Goal: Check status: Check status

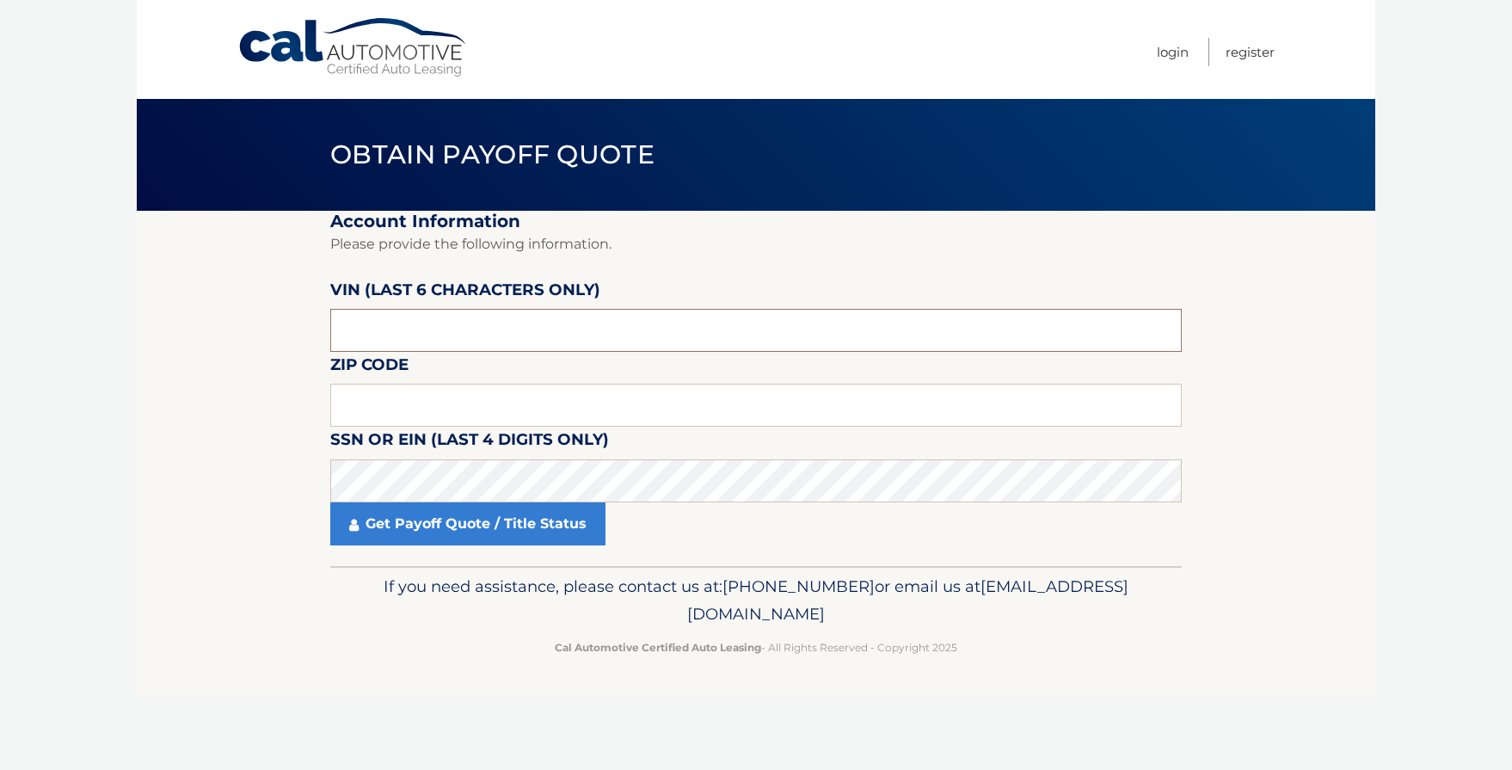
click at [462, 328] on input "text" at bounding box center [756, 330] width 852 height 43
click at [436, 401] on input "text" at bounding box center [756, 405] width 852 height 43
click at [431, 332] on input "text" at bounding box center [756, 330] width 852 height 43
click at [461, 398] on input "text" at bounding box center [756, 405] width 852 height 43
click at [427, 333] on input "text" at bounding box center [756, 330] width 852 height 43
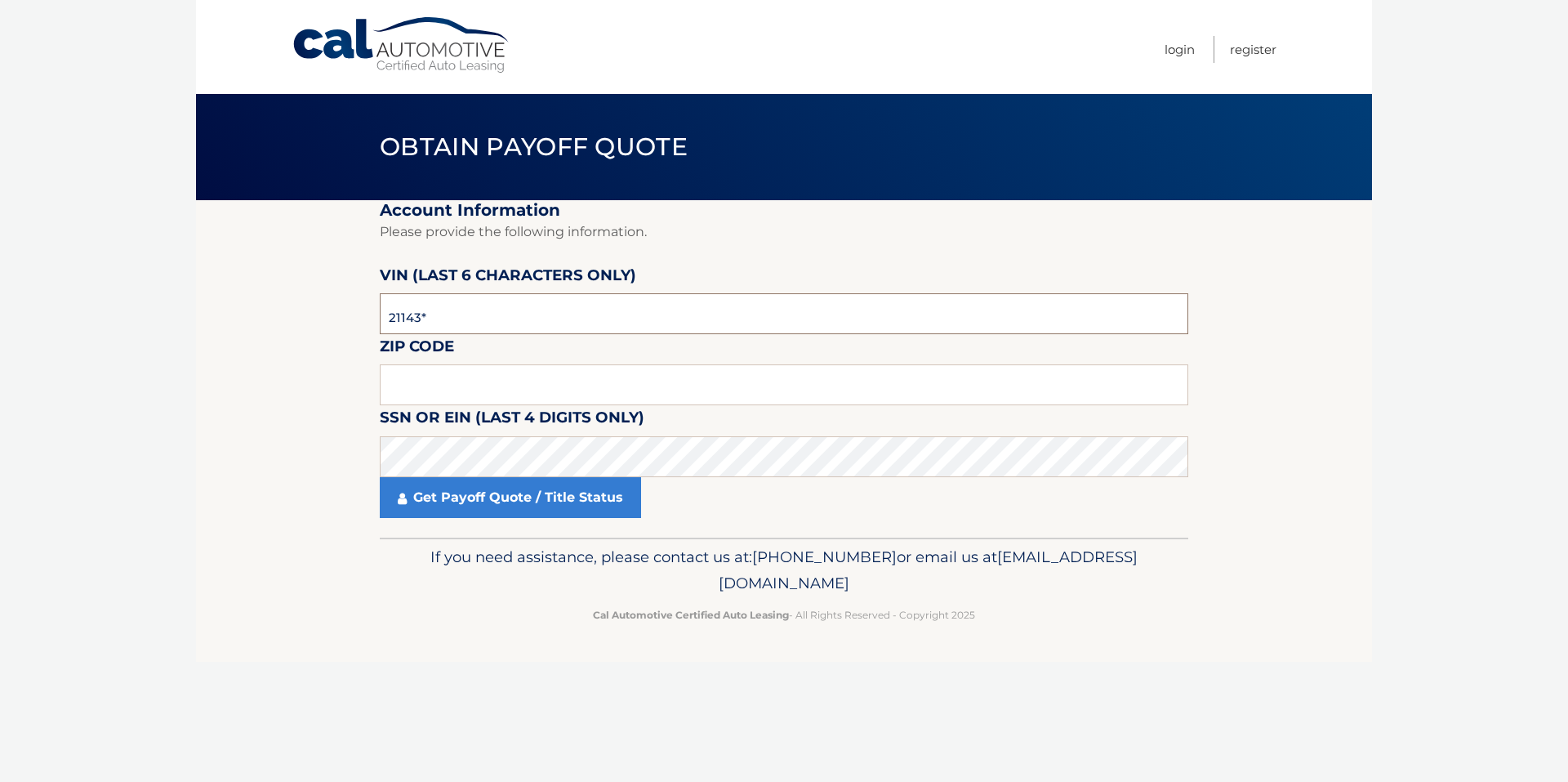
type input "211437"
click at [446, 383] on input "text" at bounding box center [784, 385] width 809 height 41
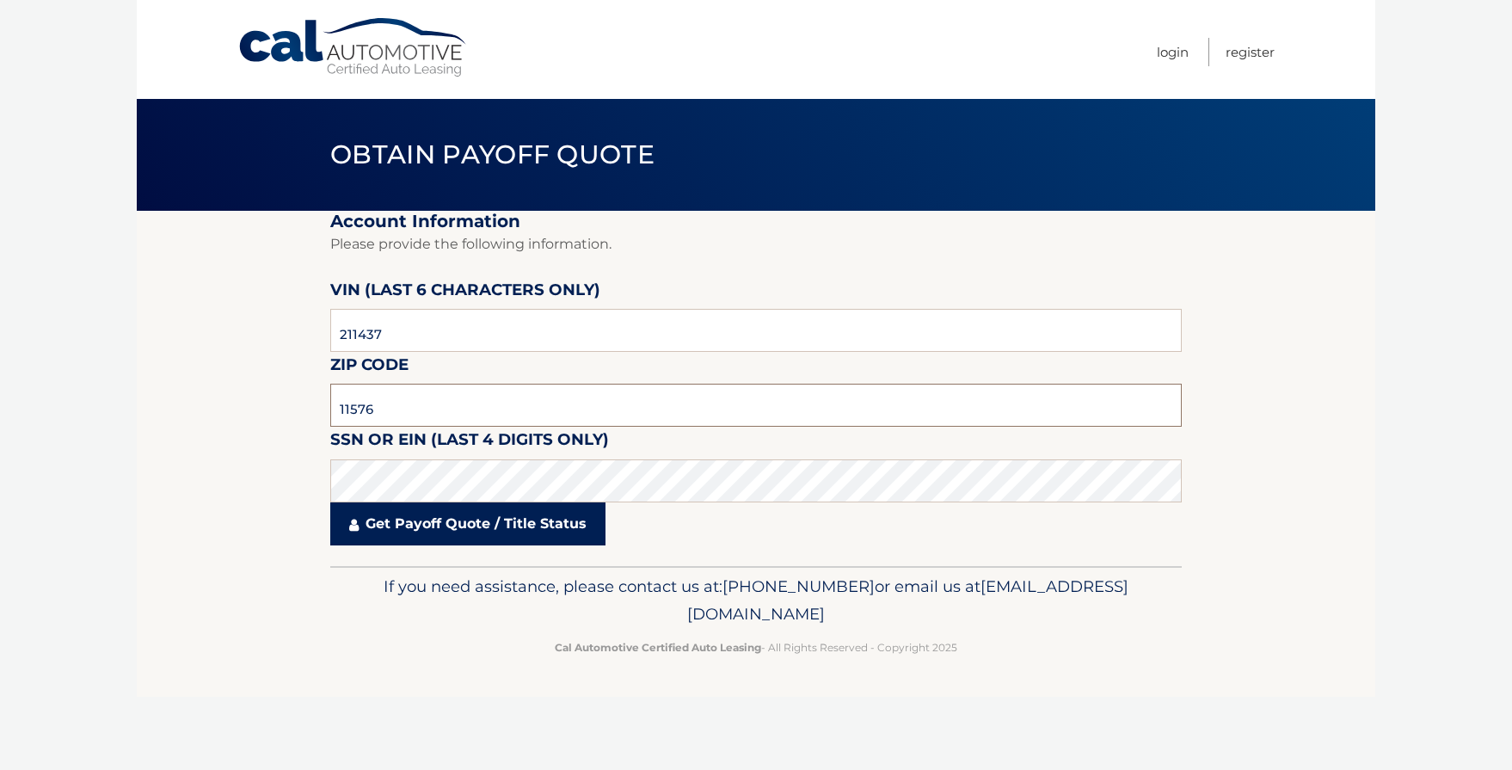
type input "11576"
click at [428, 532] on link "Get Payoff Quote / Title Status" at bounding box center [467, 523] width 275 height 43
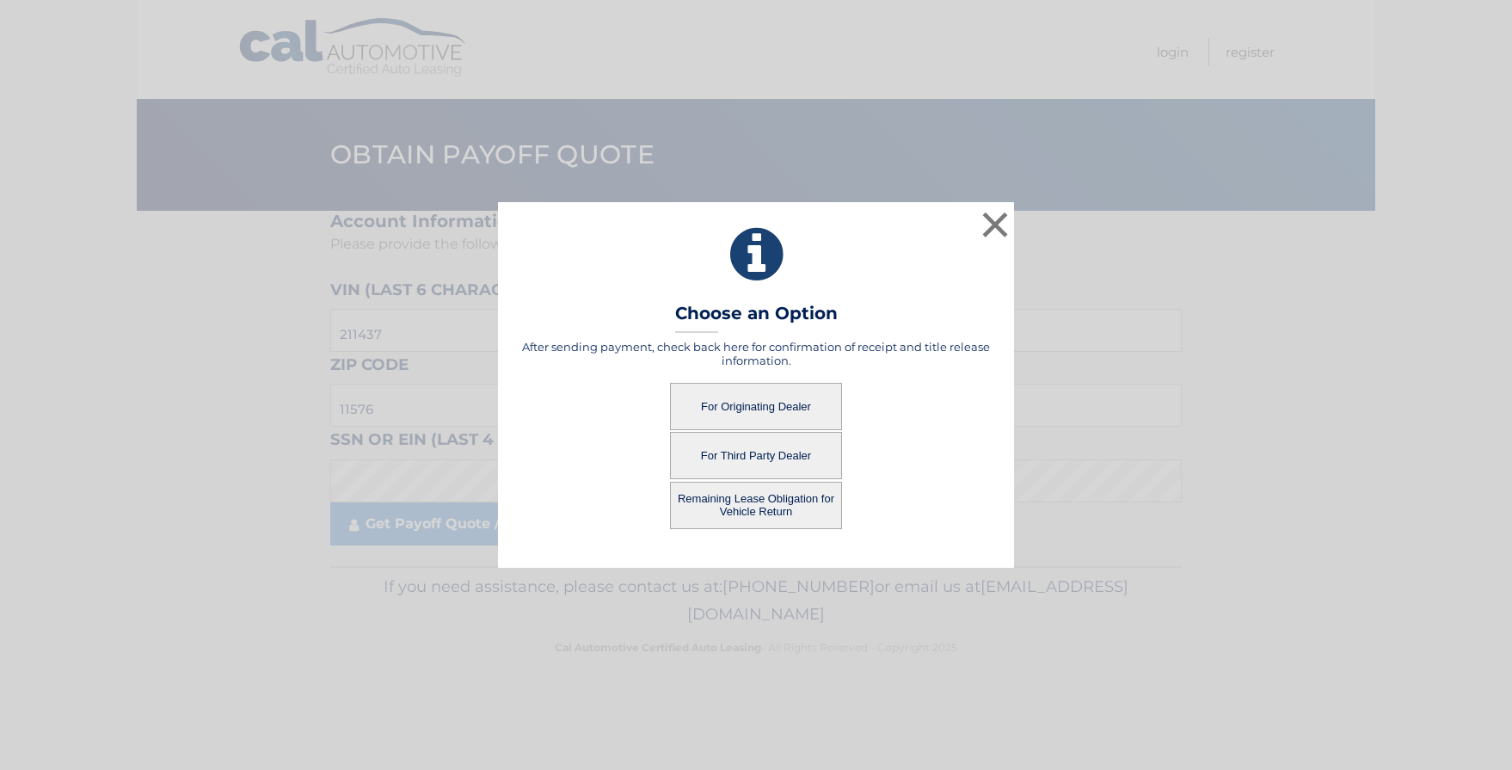
click at [735, 408] on button "For Originating Dealer" at bounding box center [756, 406] width 172 height 47
click at [757, 410] on button "For Originating Dealer" at bounding box center [756, 406] width 172 height 47
click at [754, 396] on button "For Originating Dealer" at bounding box center [756, 406] width 172 height 47
click at [751, 408] on button "For Originating Dealer" at bounding box center [756, 406] width 172 height 47
click at [752, 408] on button "For Originating Dealer" at bounding box center [756, 406] width 172 height 47
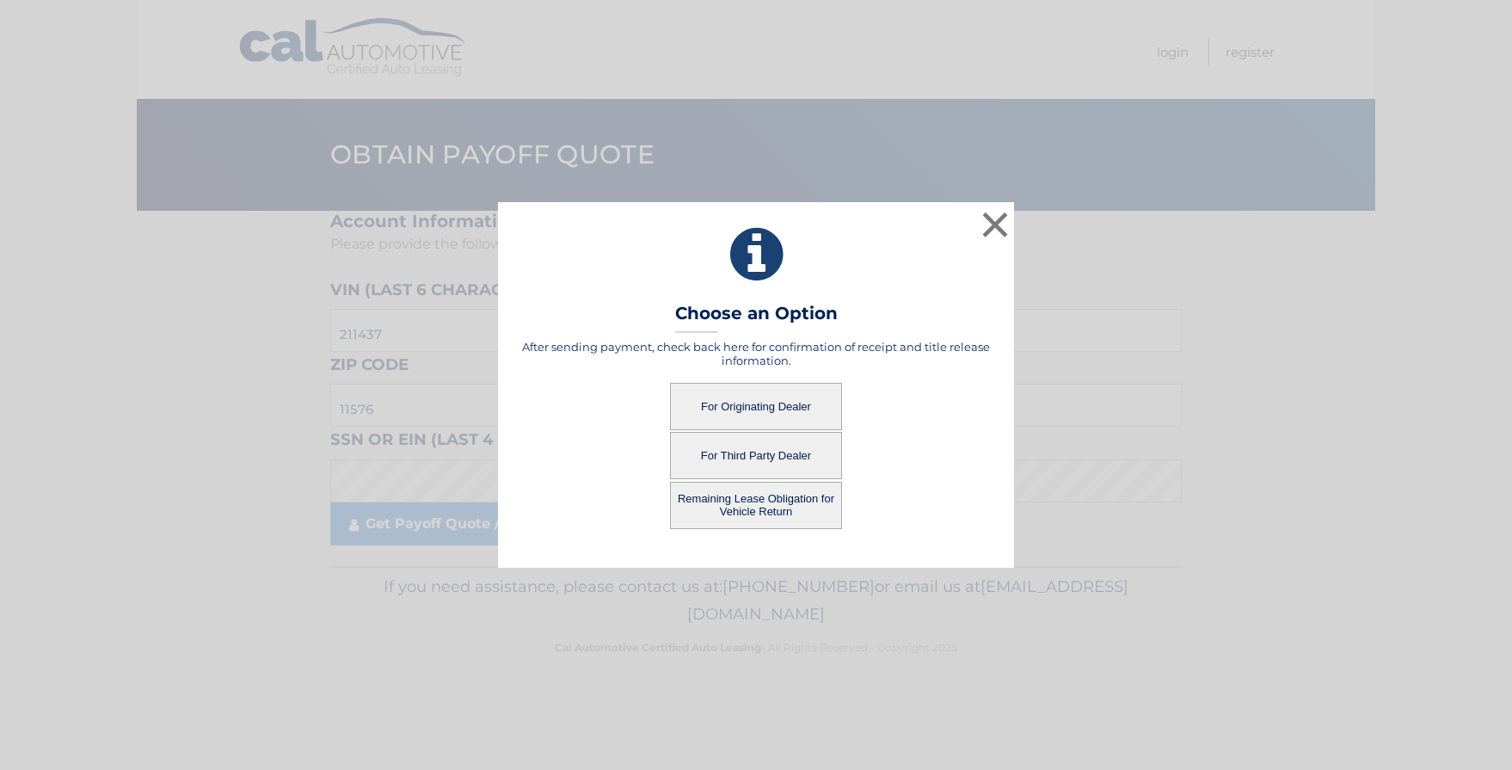
click at [752, 408] on button "For Originating Dealer" at bounding box center [756, 406] width 172 height 47
click at [986, 227] on button "×" at bounding box center [995, 224] width 34 height 34
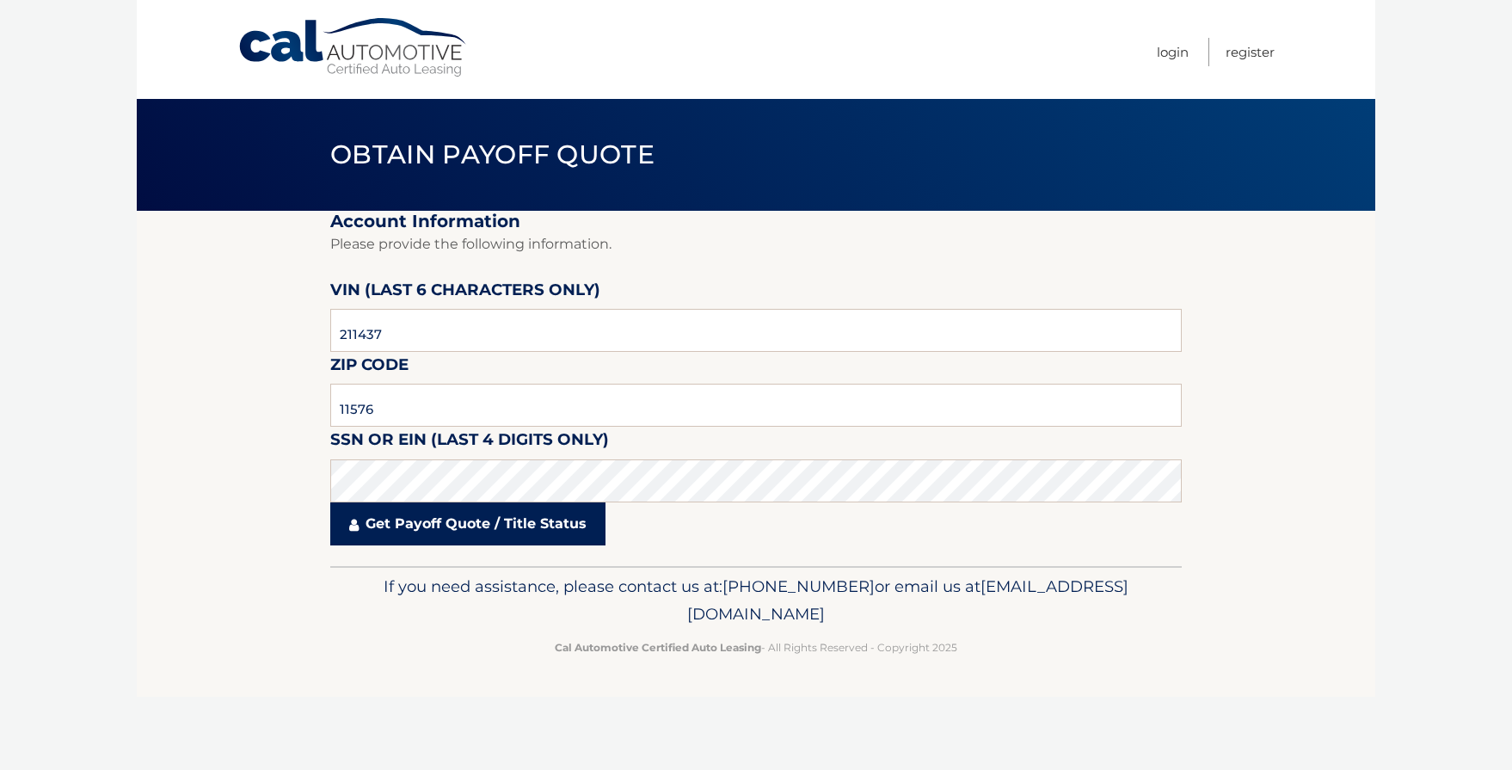
click at [444, 528] on link "Get Payoff Quote / Title Status" at bounding box center [467, 523] width 275 height 43
click at [440, 522] on link "Get Payoff Quote / Title Status" at bounding box center [467, 523] width 275 height 43
drag, startPoint x: 478, startPoint y: 530, endPoint x: 504, endPoint y: 521, distance: 27.2
click at [480, 529] on link "Get Payoff Quote / Title Status" at bounding box center [467, 523] width 275 height 43
click at [544, 526] on link "Get Payoff Quote / Title Status" at bounding box center [467, 523] width 275 height 43
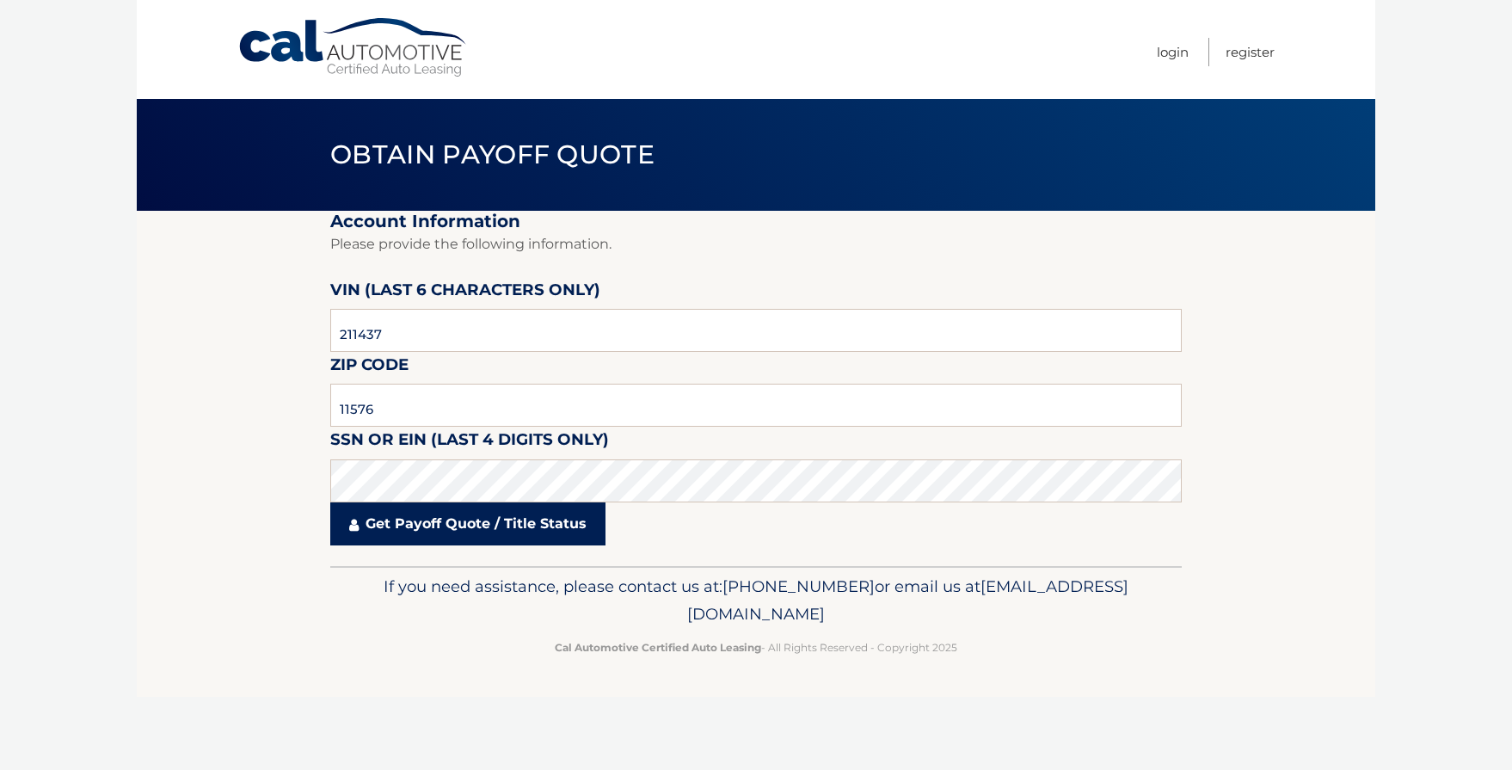
click at [409, 537] on link "Get Payoff Quote / Title Status" at bounding box center [467, 523] width 275 height 43
click at [392, 526] on link "Get Payoff Quote / Title Status" at bounding box center [467, 523] width 275 height 43
click at [479, 523] on link "Get Payoff Quote / Title Status" at bounding box center [467, 523] width 275 height 43
click at [496, 534] on link "Get Payoff Quote / Title Status" at bounding box center [467, 523] width 275 height 43
click at [483, 524] on link "Get Payoff Quote / Title Status" at bounding box center [467, 523] width 275 height 43
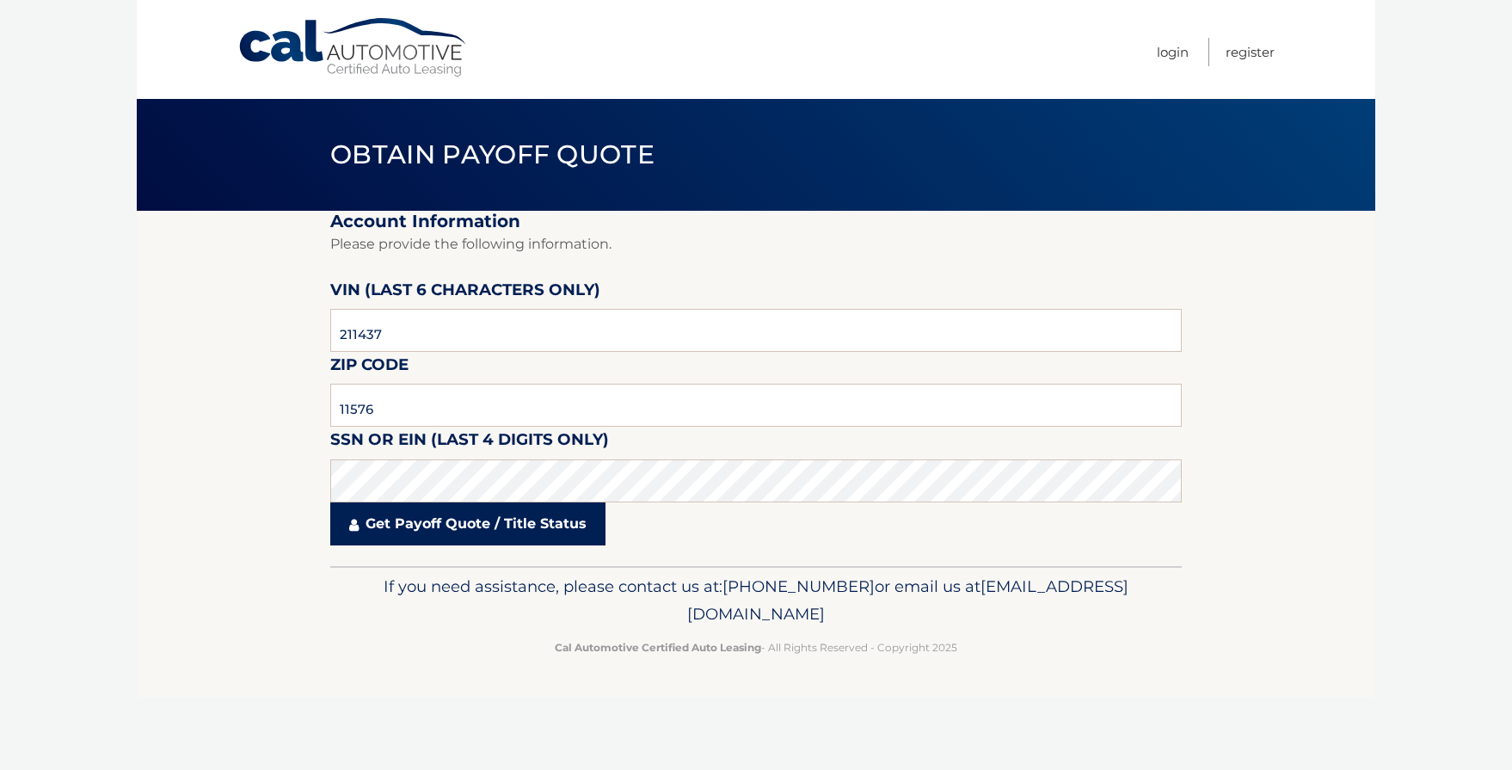
click at [409, 514] on link "Get Payoff Quote / Title Status" at bounding box center [467, 523] width 275 height 43
click at [427, 532] on link "Get Payoff Quote / Title Status" at bounding box center [467, 523] width 275 height 43
click at [439, 531] on link "Get Payoff Quote / Title Status" at bounding box center [467, 523] width 275 height 43
click at [439, 529] on link "Get Payoff Quote / Title Status" at bounding box center [467, 523] width 275 height 43
click at [478, 518] on link "Get Payoff Quote / Title Status" at bounding box center [467, 523] width 275 height 43
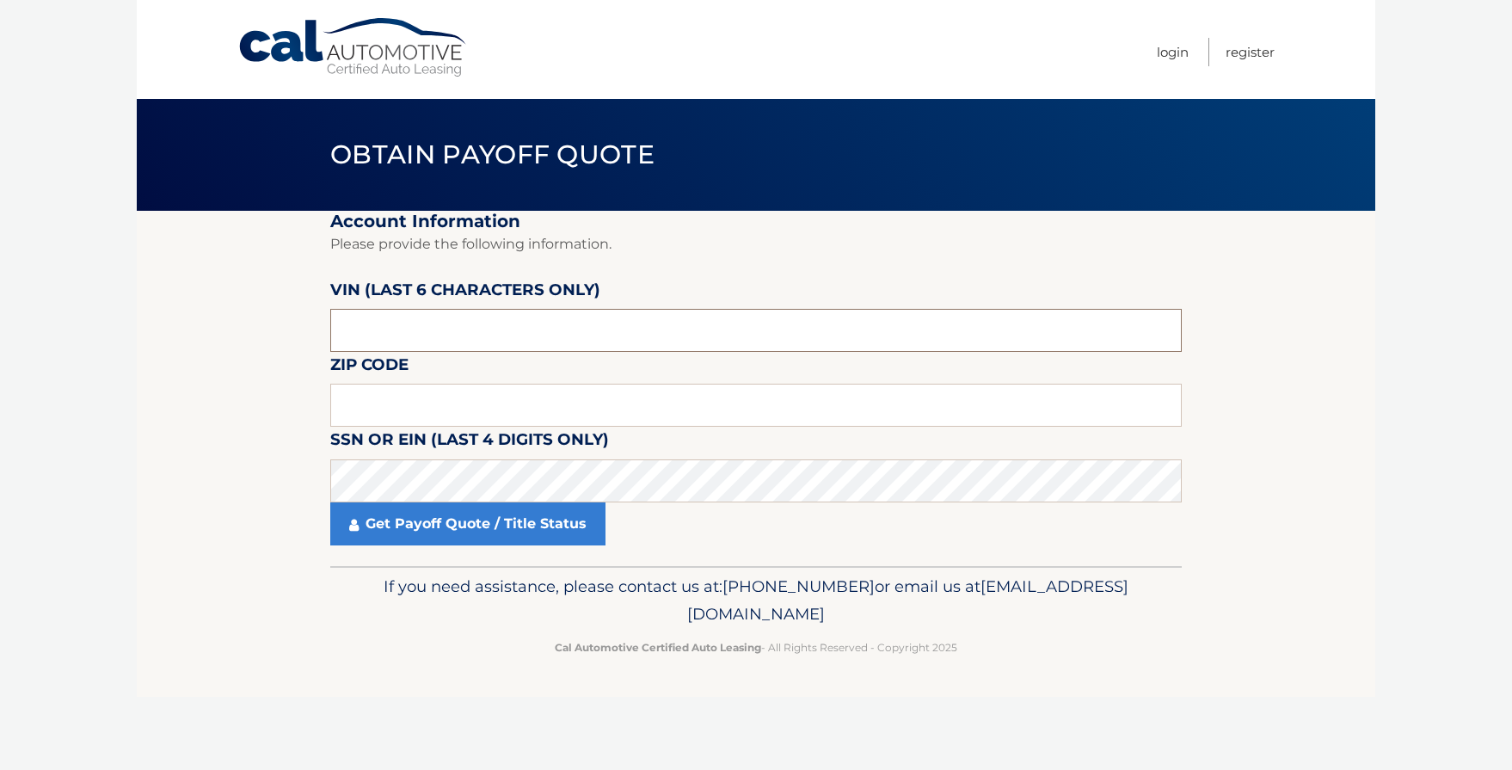
click at [461, 347] on input "text" at bounding box center [756, 330] width 852 height 43
type input "211437"
click at [413, 404] on input "text" at bounding box center [756, 405] width 852 height 43
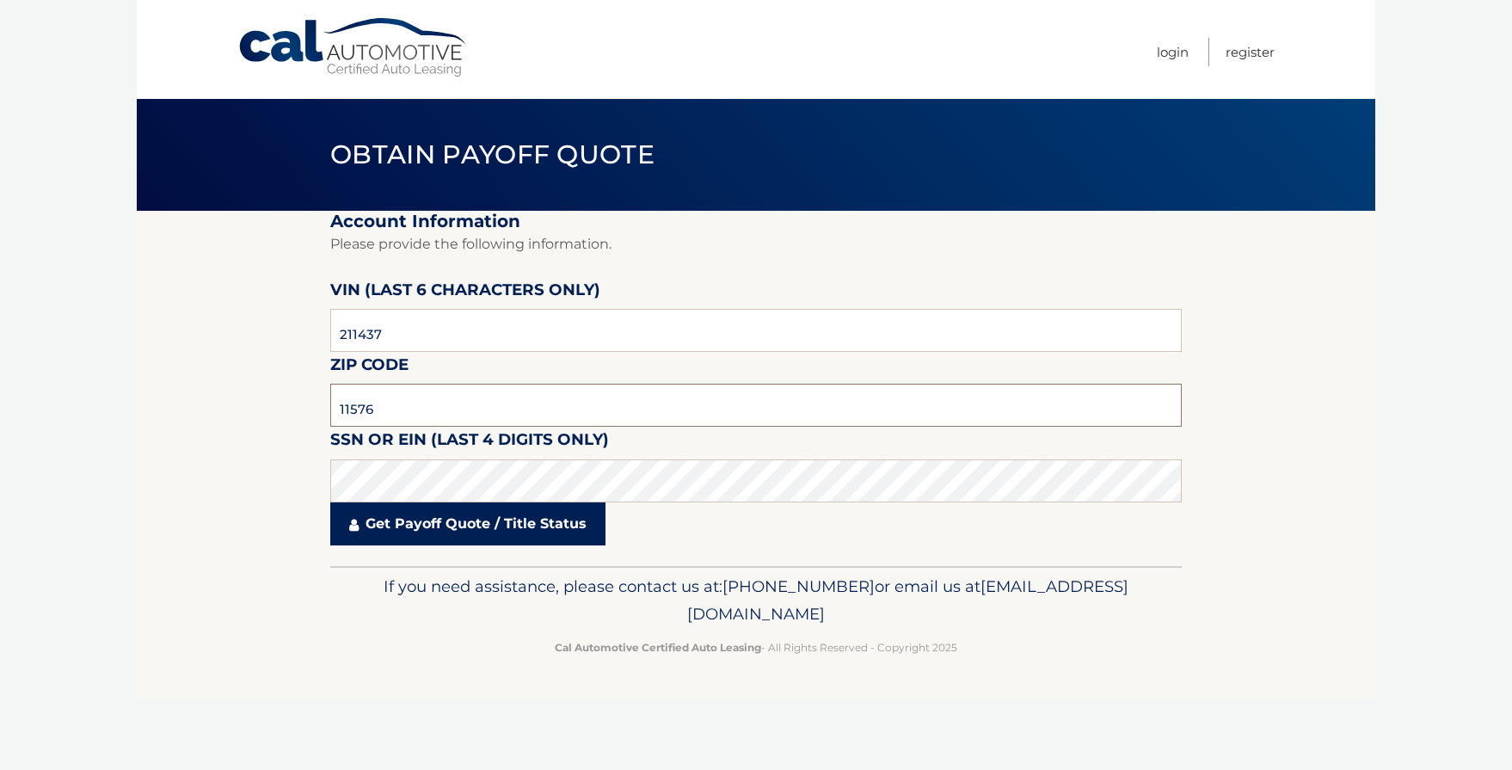
type input "11576"
click at [487, 524] on link "Get Payoff Quote / Title Status" at bounding box center [467, 523] width 275 height 43
click at [550, 531] on link "Get Payoff Quote / Title Status" at bounding box center [467, 523] width 275 height 43
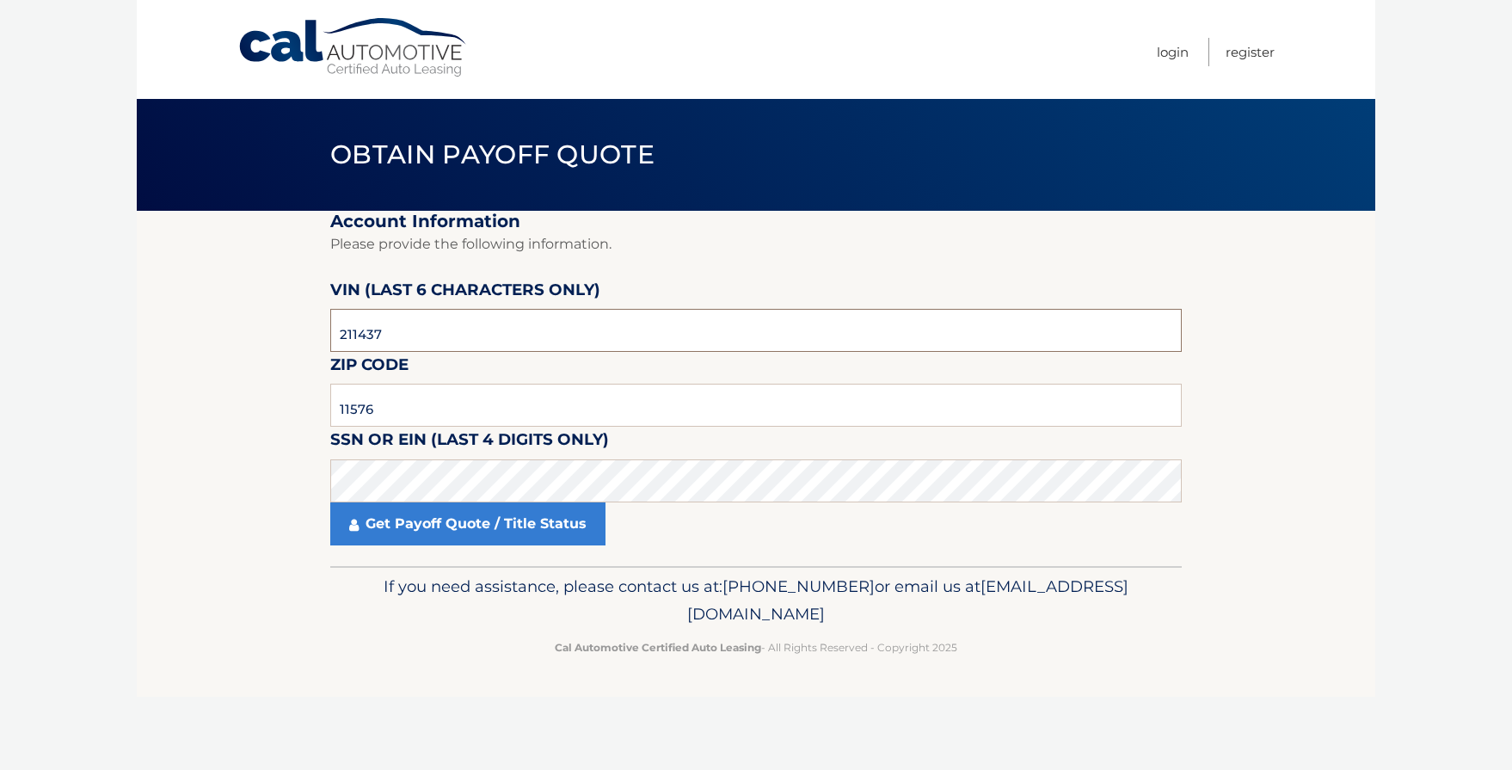
click at [453, 341] on input "211437" at bounding box center [756, 330] width 852 height 43
click at [409, 413] on input "11576" at bounding box center [756, 405] width 852 height 43
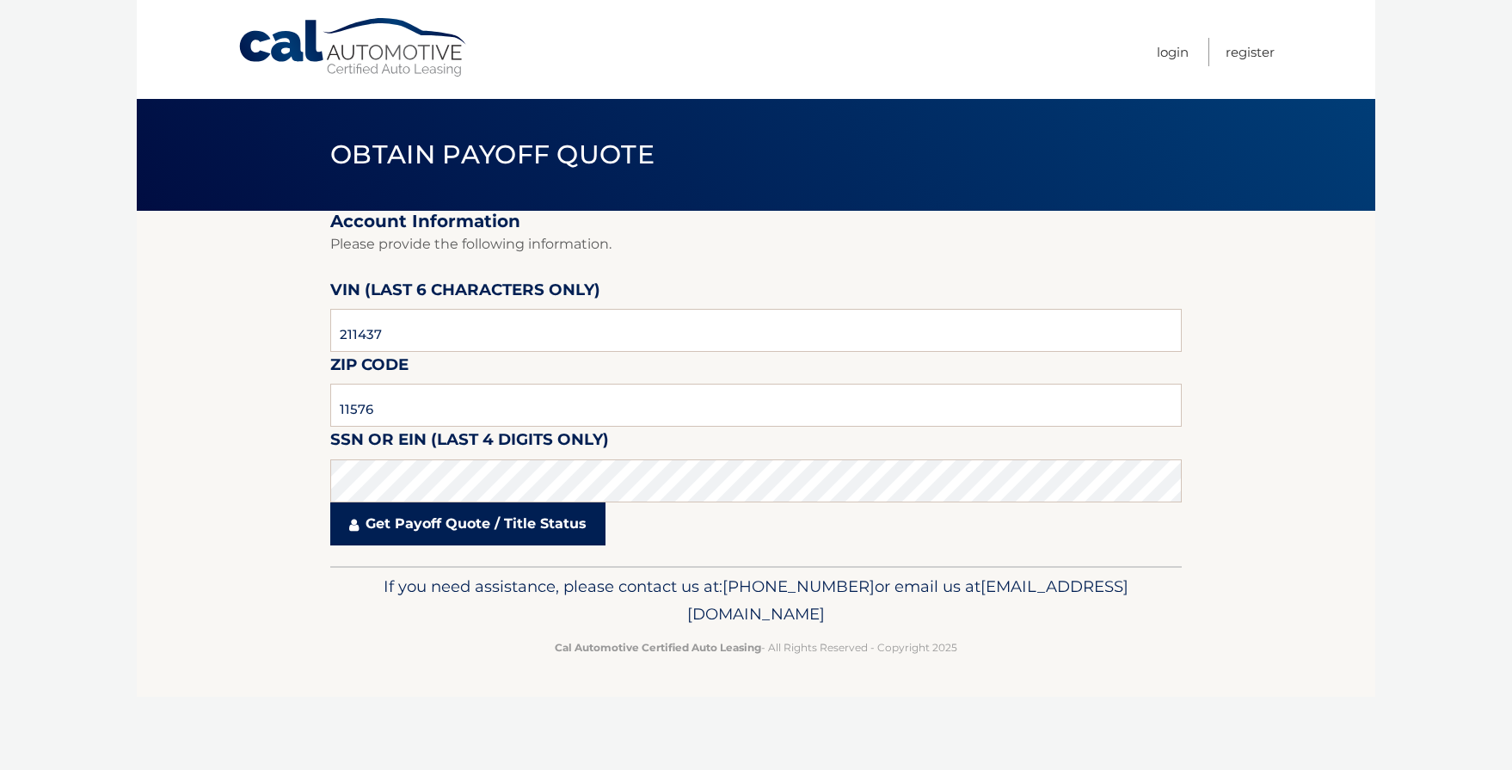
click at [420, 530] on link "Get Payoff Quote / Title Status" at bounding box center [467, 523] width 275 height 43
click at [421, 530] on link "Get Payoff Quote / Title Status" at bounding box center [467, 523] width 275 height 43
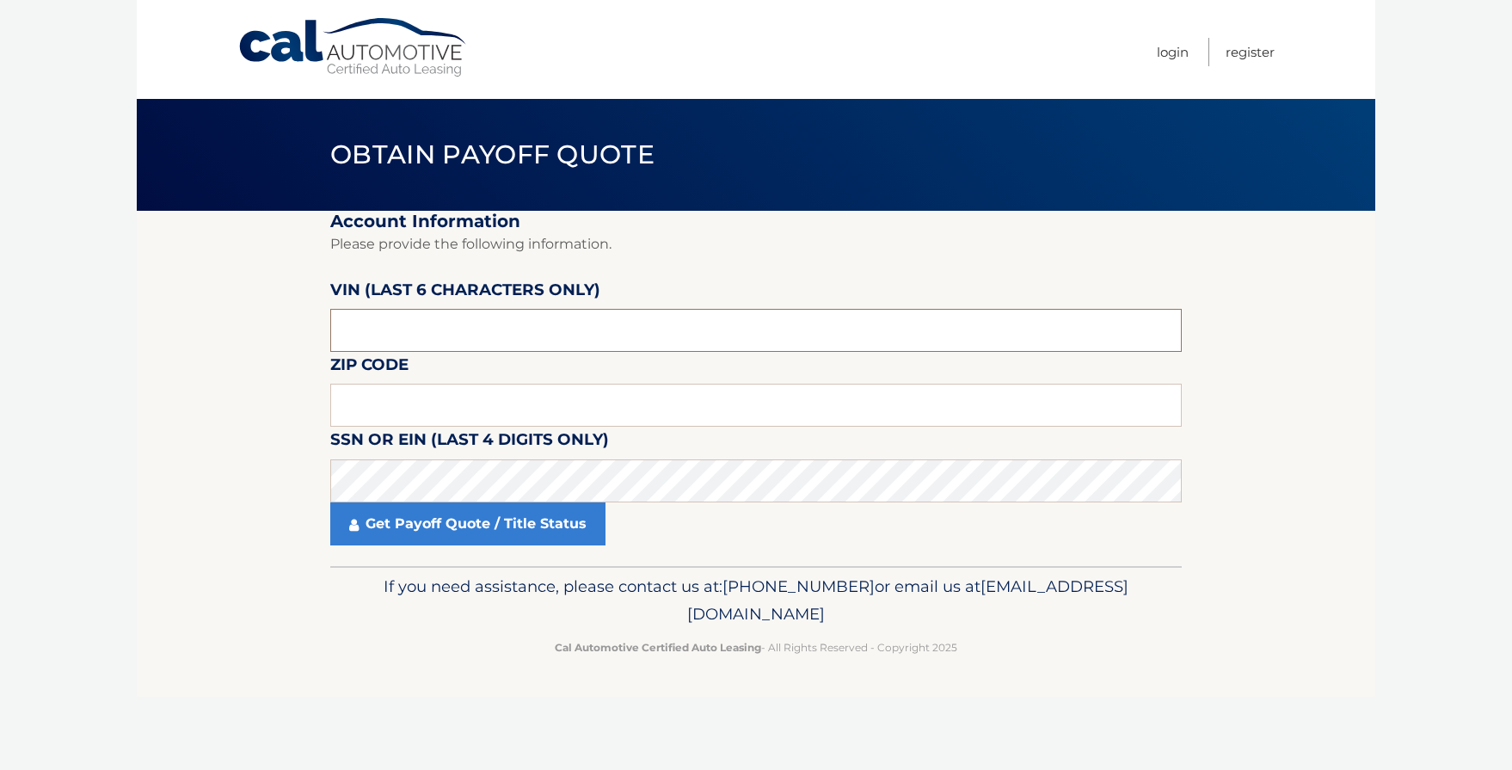
drag, startPoint x: 467, startPoint y: 338, endPoint x: 475, endPoint y: 321, distance: 18.9
click at [467, 336] on input "text" at bounding box center [756, 330] width 852 height 43
type input "211437"
click at [452, 406] on input "text" at bounding box center [756, 405] width 852 height 43
type input "11576"
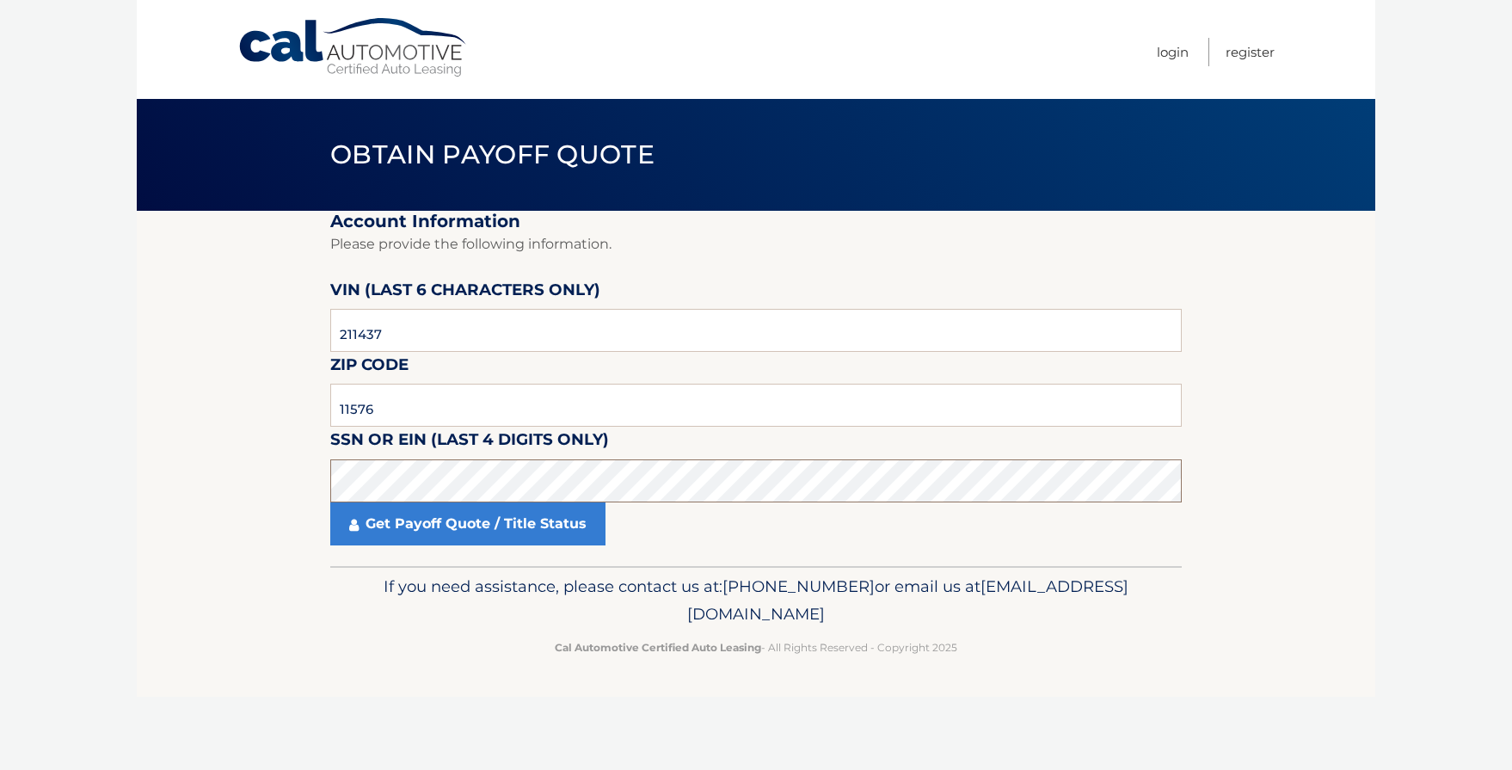
click at [418, 415] on fieldset "Account Information Please provide the following information. VIN (last 6 chara…" at bounding box center [756, 388] width 852 height 355
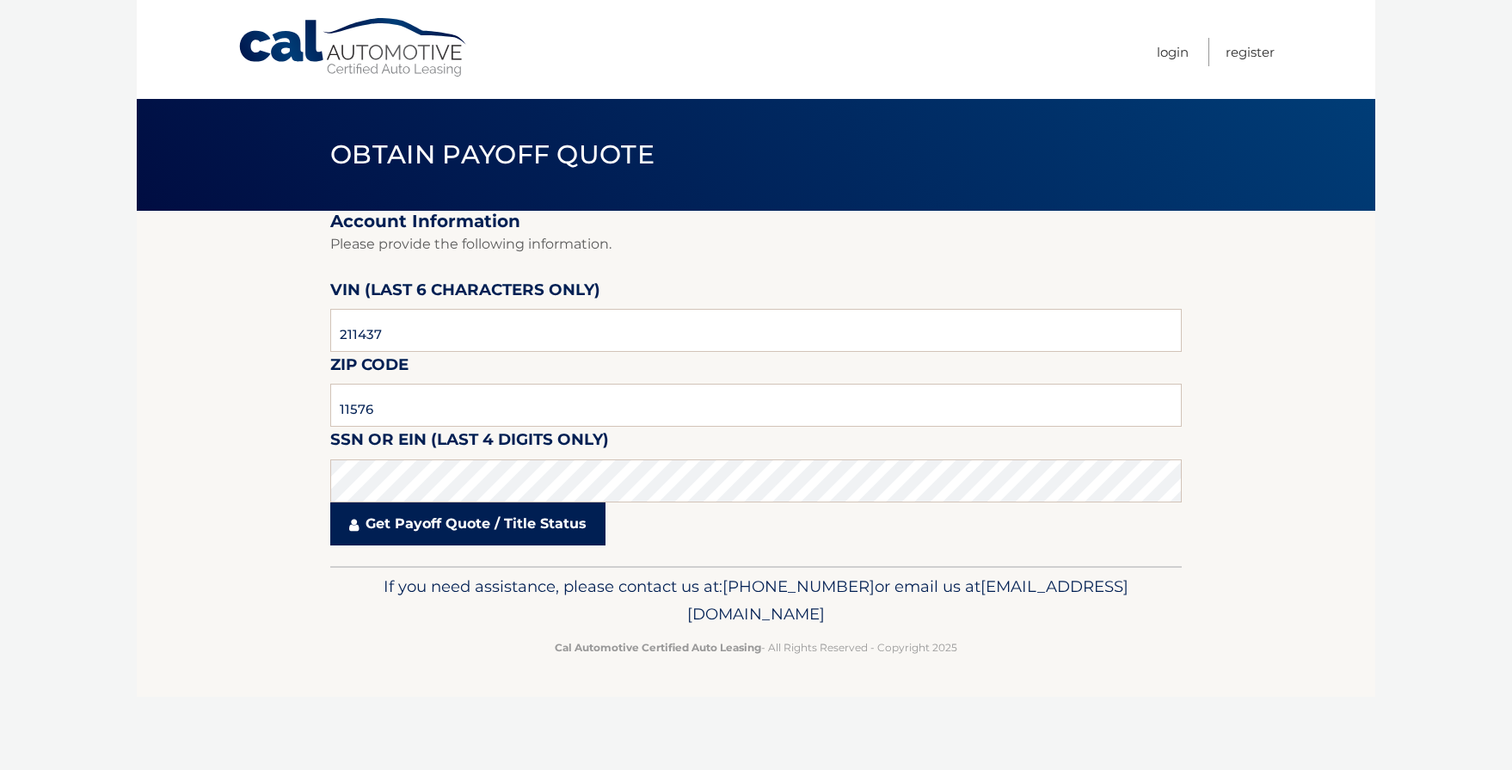
click at [448, 531] on link "Get Payoff Quote / Title Status" at bounding box center [467, 523] width 275 height 43
click at [456, 522] on link "Get Payoff Quote / Title Status" at bounding box center [467, 523] width 275 height 43
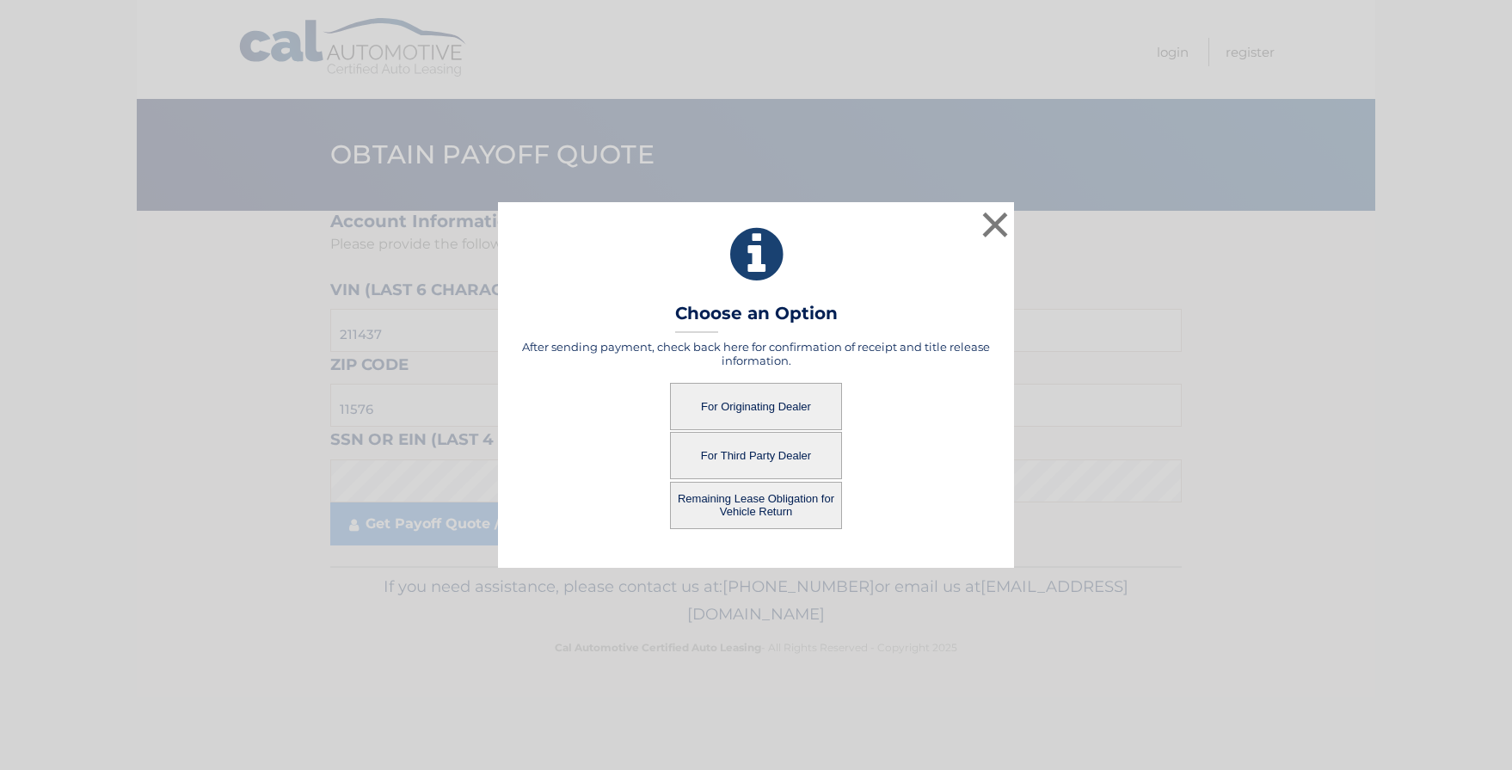
click at [761, 407] on button "For Originating Dealer" at bounding box center [756, 406] width 172 height 47
click at [735, 411] on button "For Originating Dealer" at bounding box center [756, 406] width 172 height 47
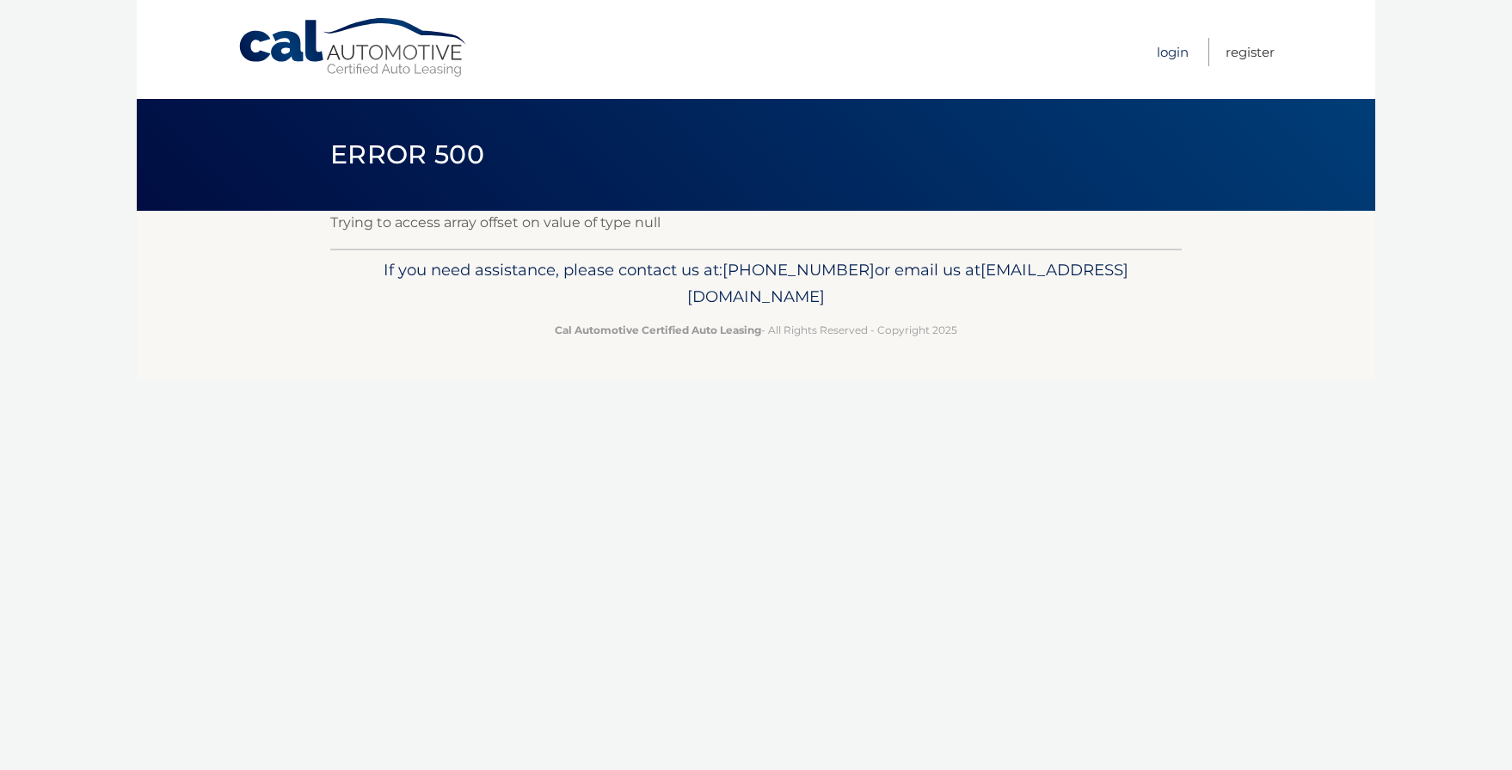
click at [1168, 52] on link "Login" at bounding box center [1173, 52] width 32 height 28
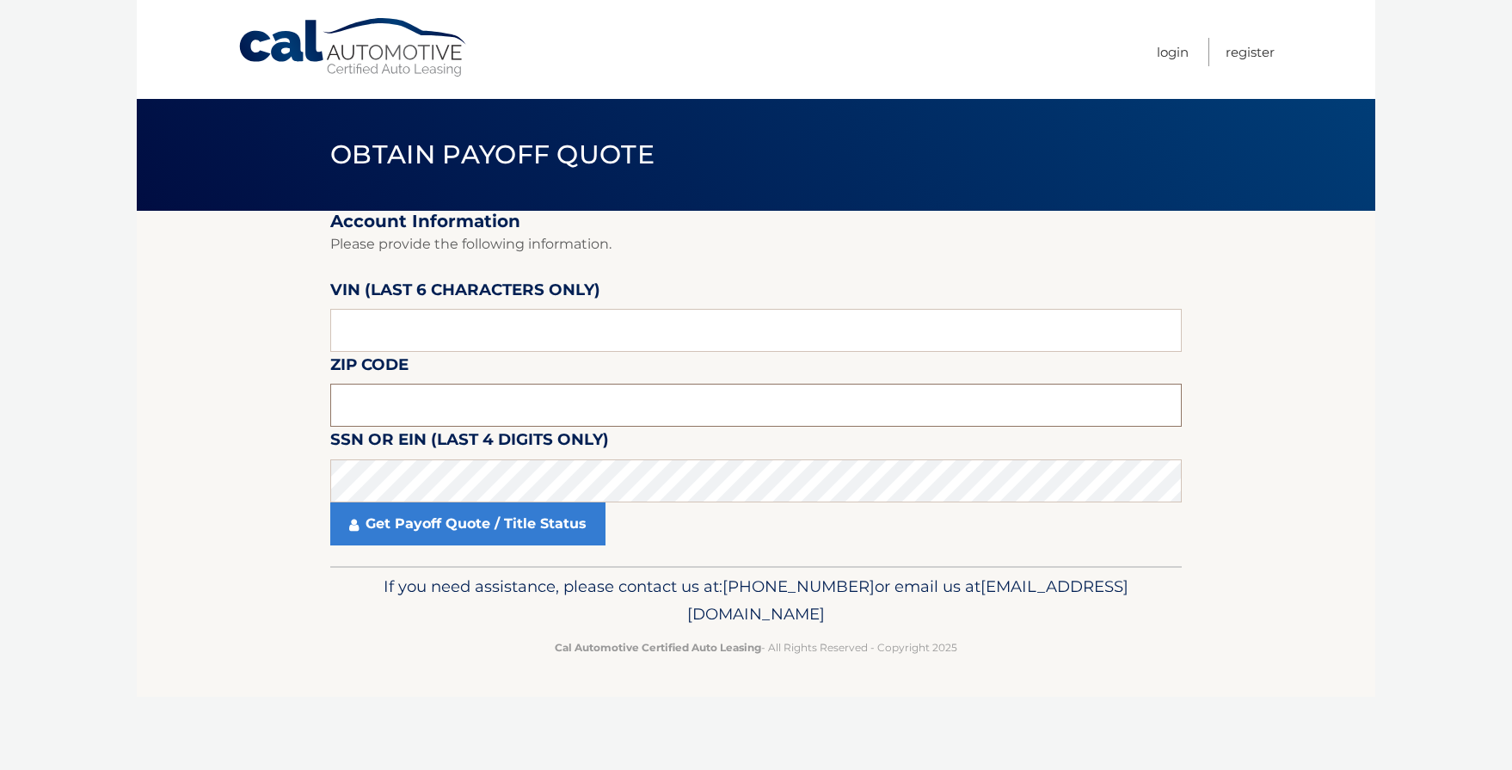
click at [458, 399] on input "text" at bounding box center [756, 405] width 852 height 43
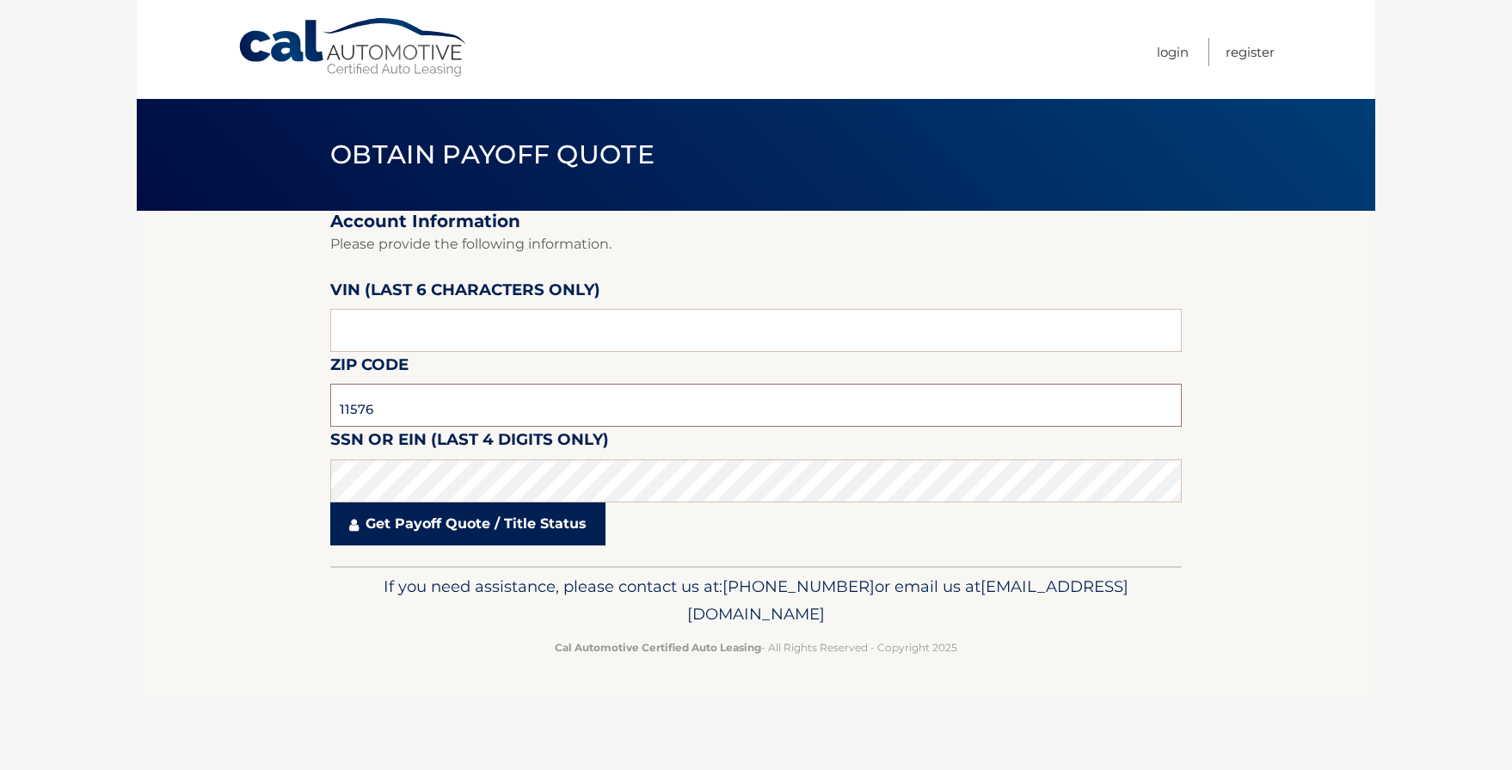
type input "11576"
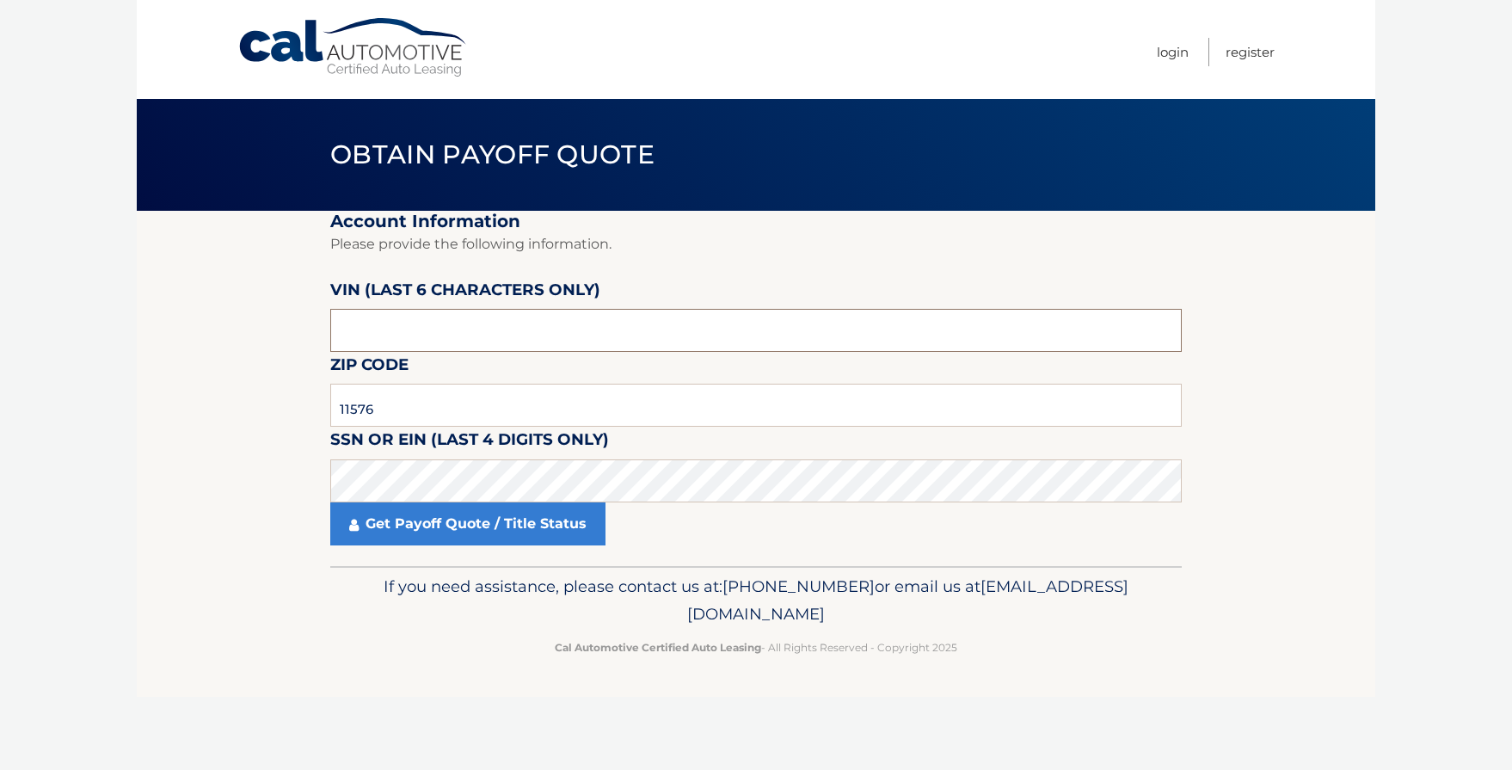
click at [402, 335] on input "text" at bounding box center [756, 330] width 852 height 43
click at [404, 335] on input "text" at bounding box center [756, 330] width 852 height 43
type input "211437"
click button "For Originating Dealer" at bounding box center [0, 0] width 0 height 0
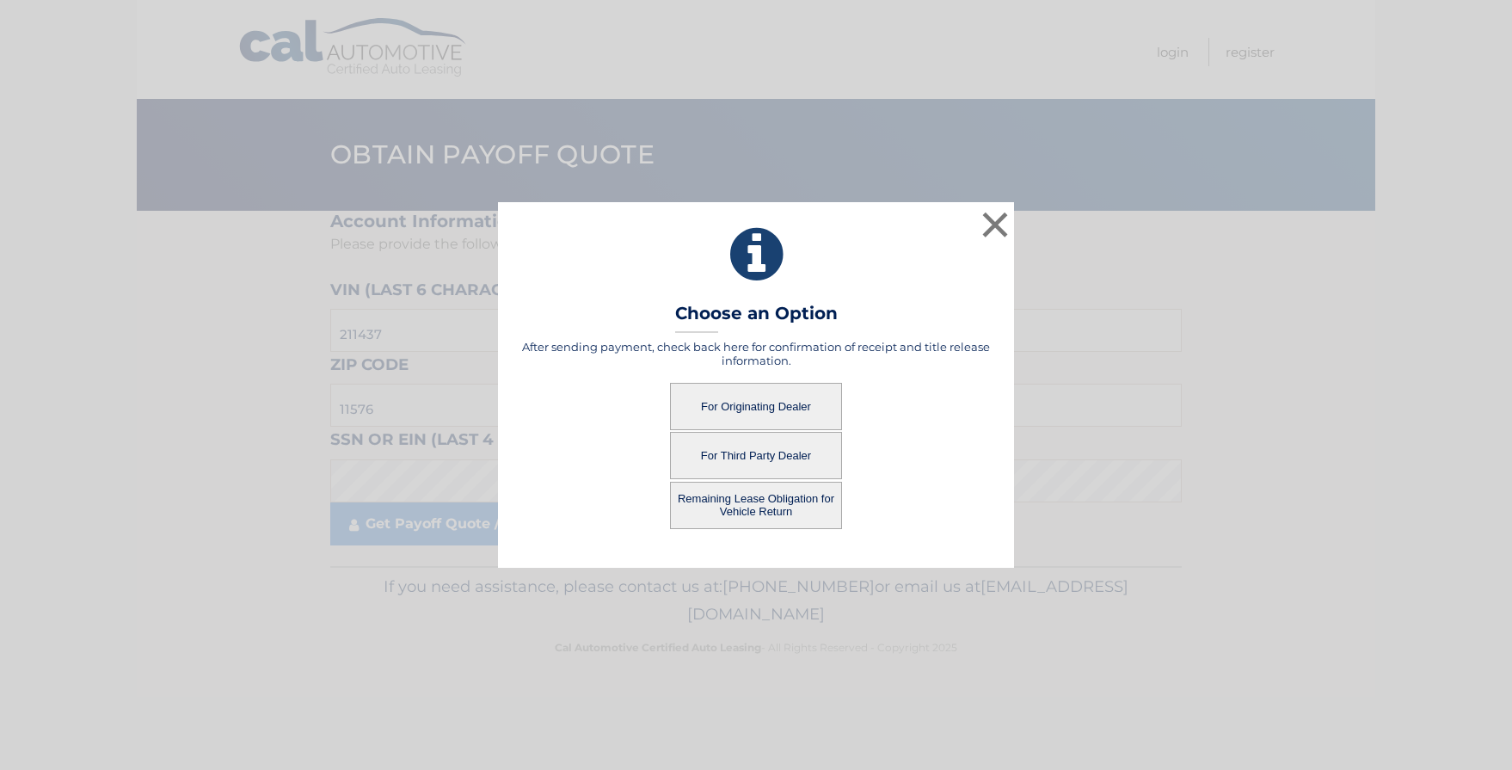
click at [723, 399] on button "For Originating Dealer" at bounding box center [756, 406] width 172 height 47
